Goal: Task Accomplishment & Management: Use online tool/utility

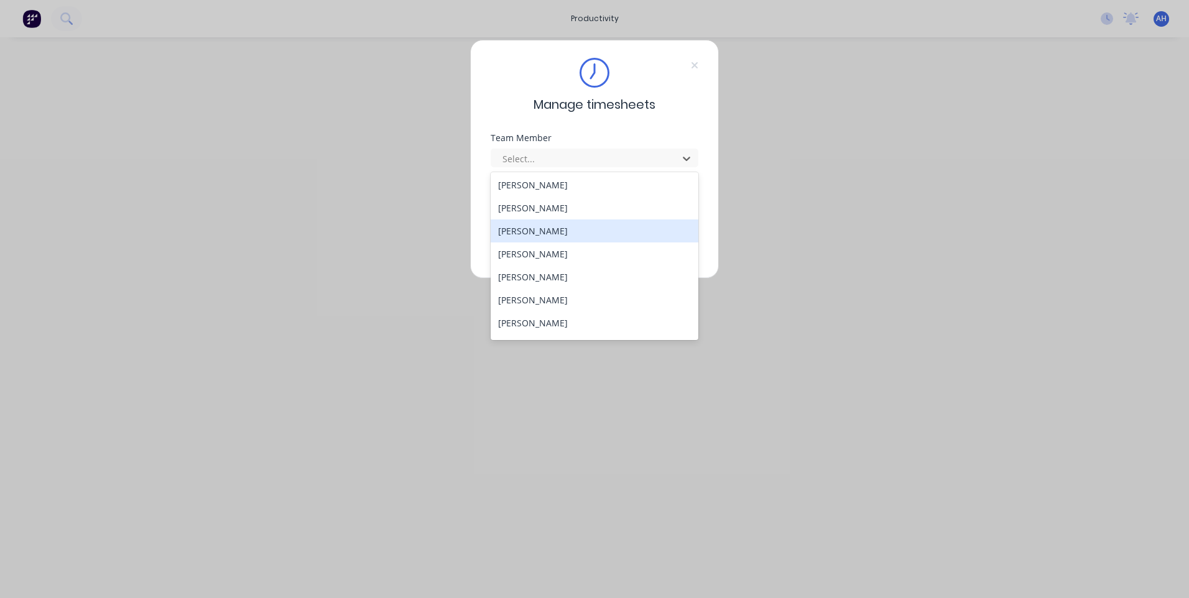
scroll to position [666, 0]
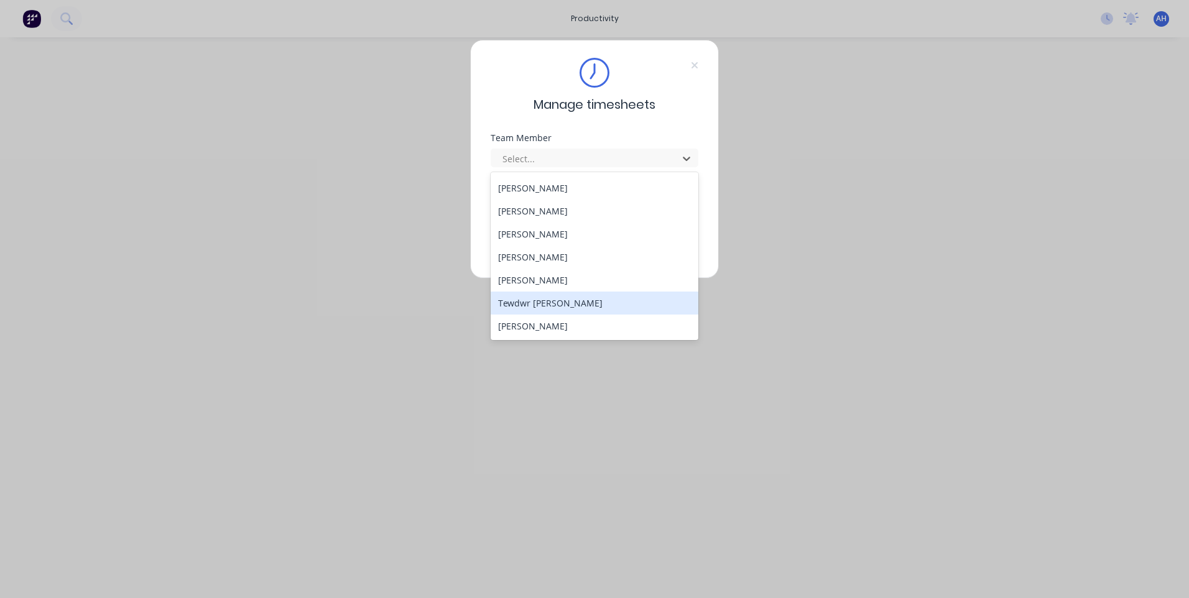
click at [579, 299] on div "Tewdwr [PERSON_NAME]" at bounding box center [595, 303] width 208 height 23
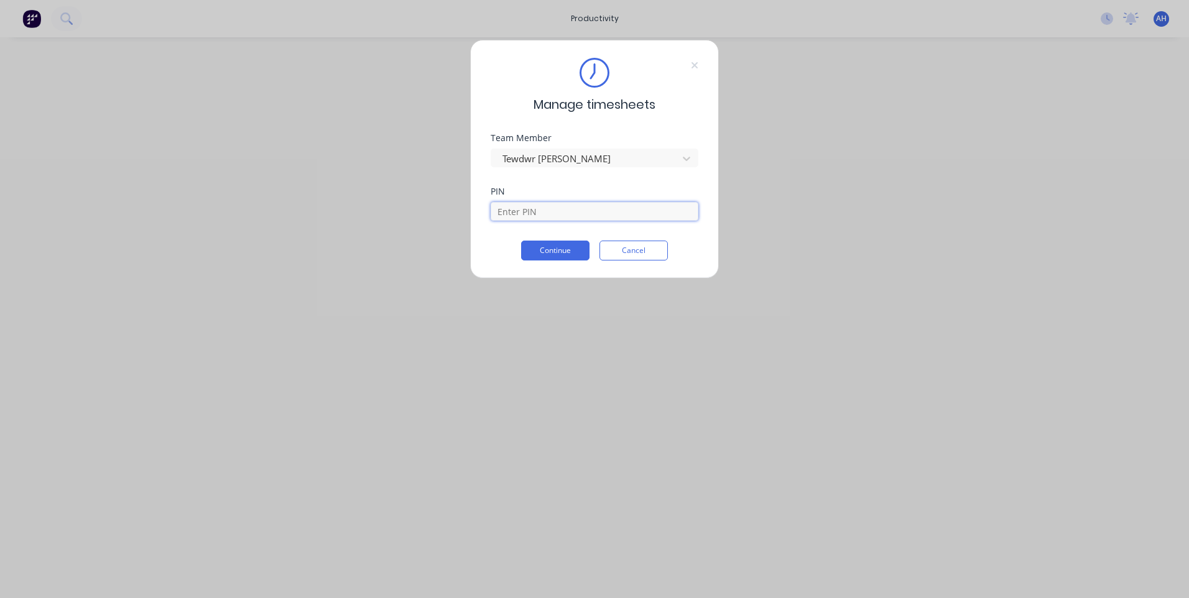
click at [534, 217] on input at bounding box center [595, 211] width 208 height 19
type input "2711"
click at [521, 241] on button "Continue" at bounding box center [555, 251] width 68 height 20
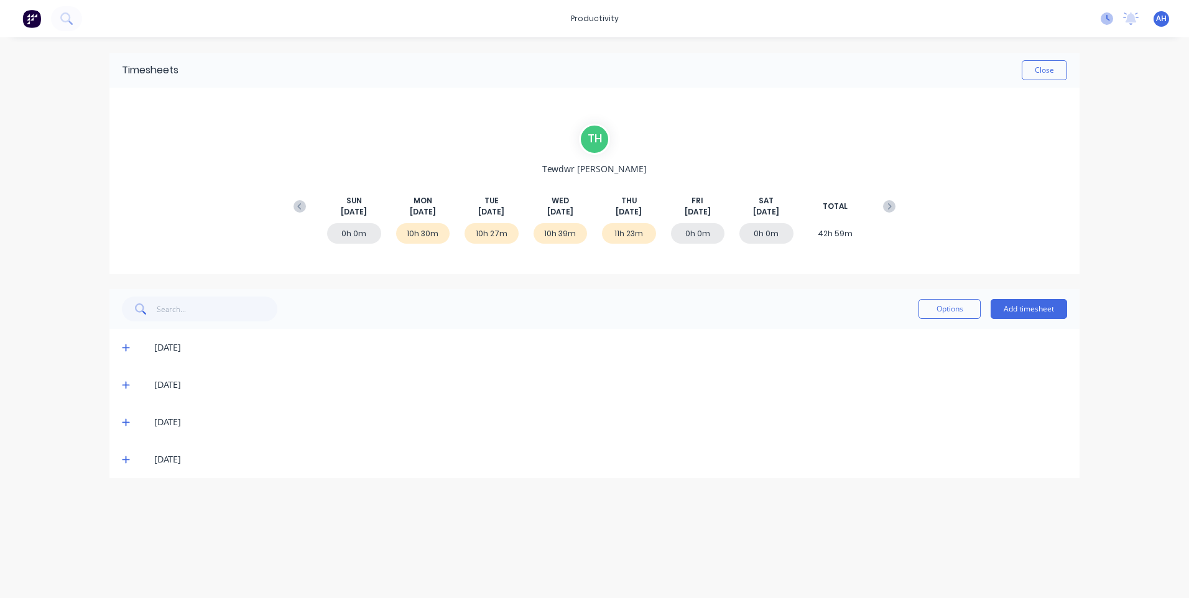
click at [1104, 17] on icon at bounding box center [1107, 18] width 12 height 12
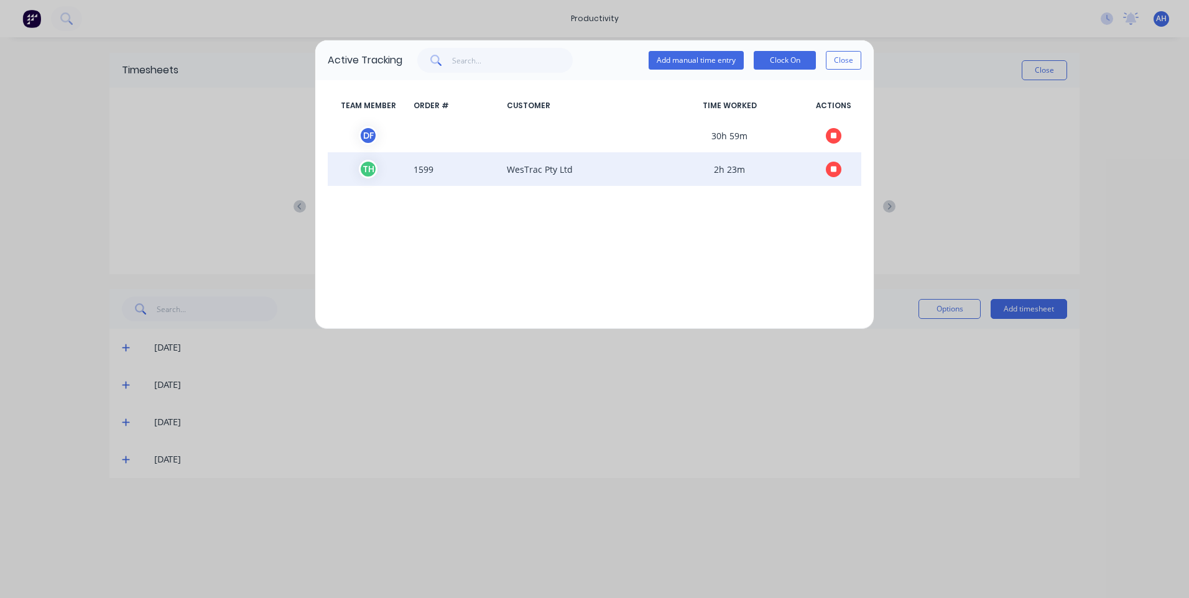
click at [832, 169] on icon "button" at bounding box center [834, 169] width 6 height 6
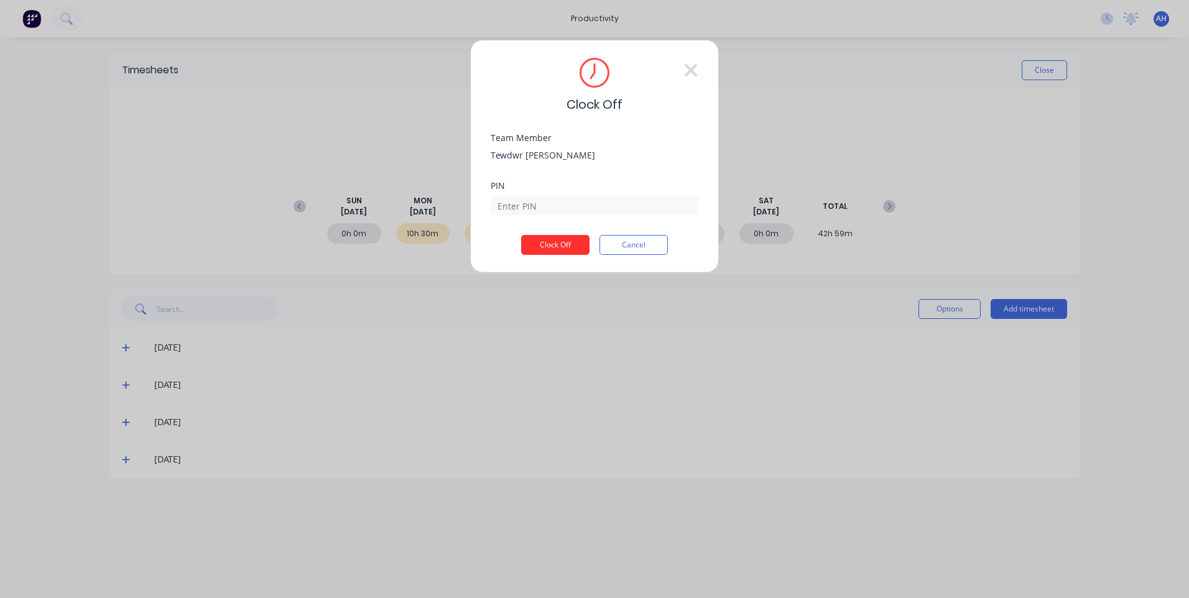
click at [560, 253] on button "Clock Off" at bounding box center [555, 245] width 68 height 20
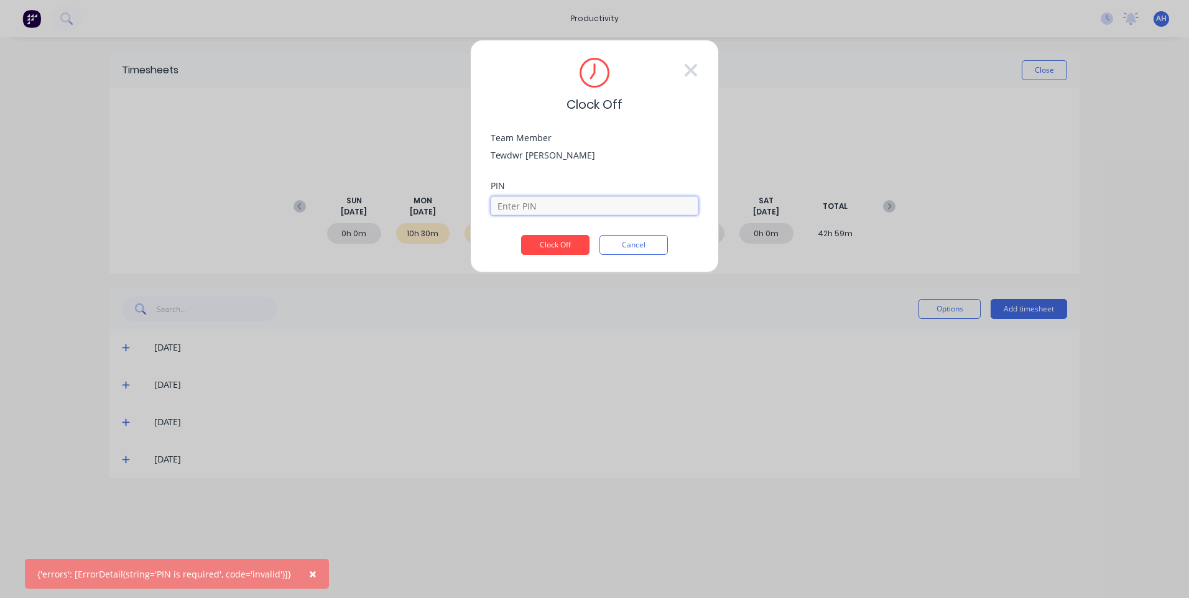
click at [549, 213] on input at bounding box center [595, 206] width 208 height 19
type input "2711"
click at [521, 235] on button "Clock Off" at bounding box center [555, 245] width 68 height 20
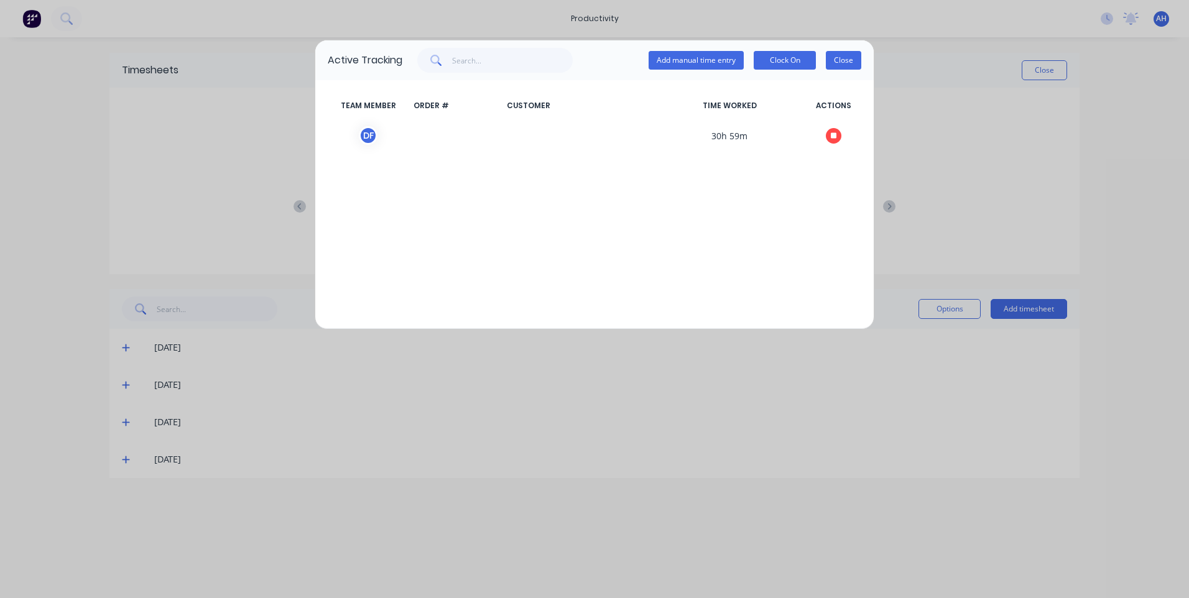
click at [842, 63] on button "Close" at bounding box center [843, 60] width 35 height 19
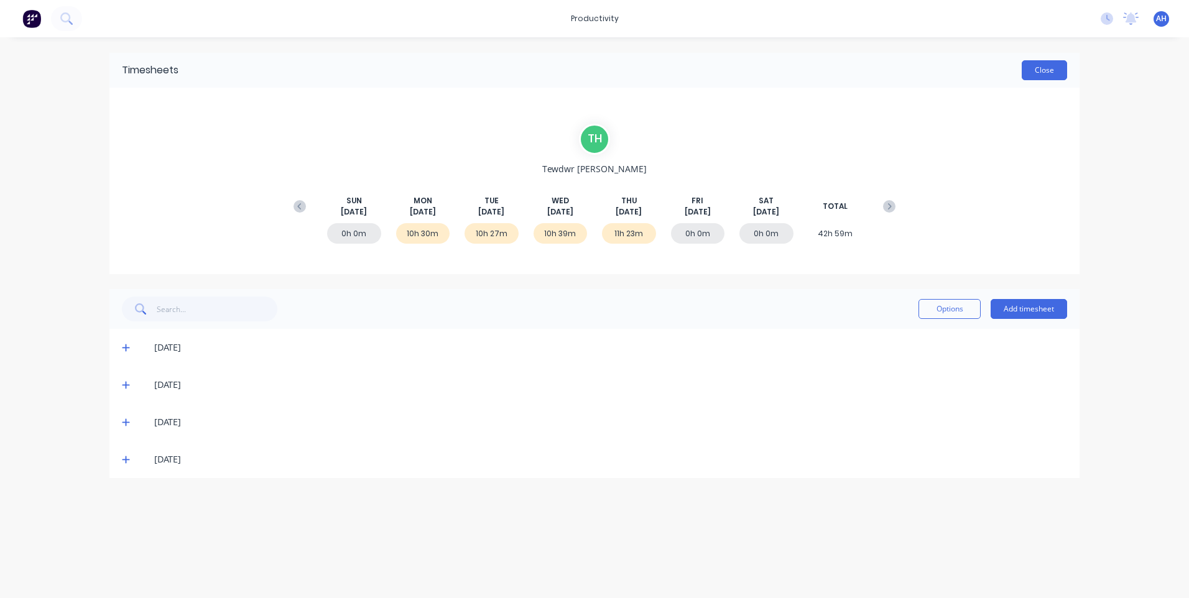
click at [1059, 77] on button "Close" at bounding box center [1044, 70] width 45 height 20
